Goal: Navigation & Orientation: Find specific page/section

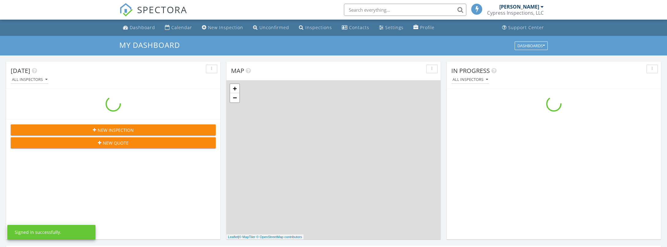
scroll to position [566, 677]
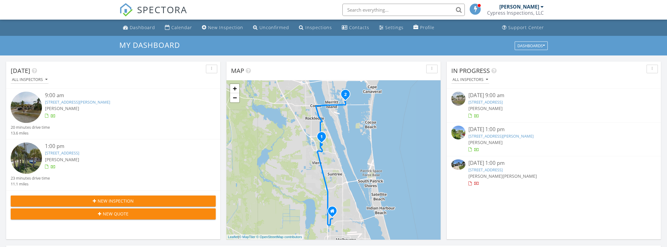
click at [24, 110] on img at bounding box center [26, 107] width 31 height 31
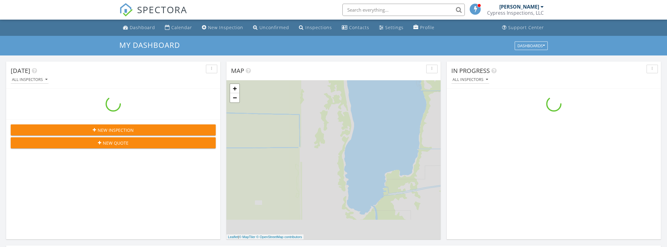
scroll to position [566, 677]
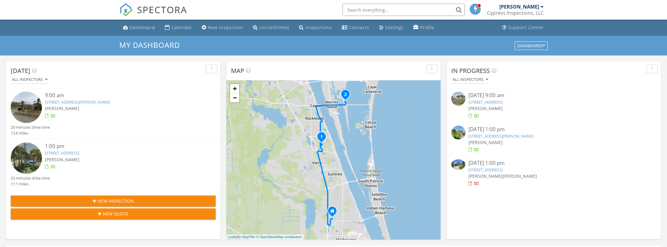
click at [28, 156] on img at bounding box center [26, 157] width 31 height 31
